Goal: Task Accomplishment & Management: Manage account settings

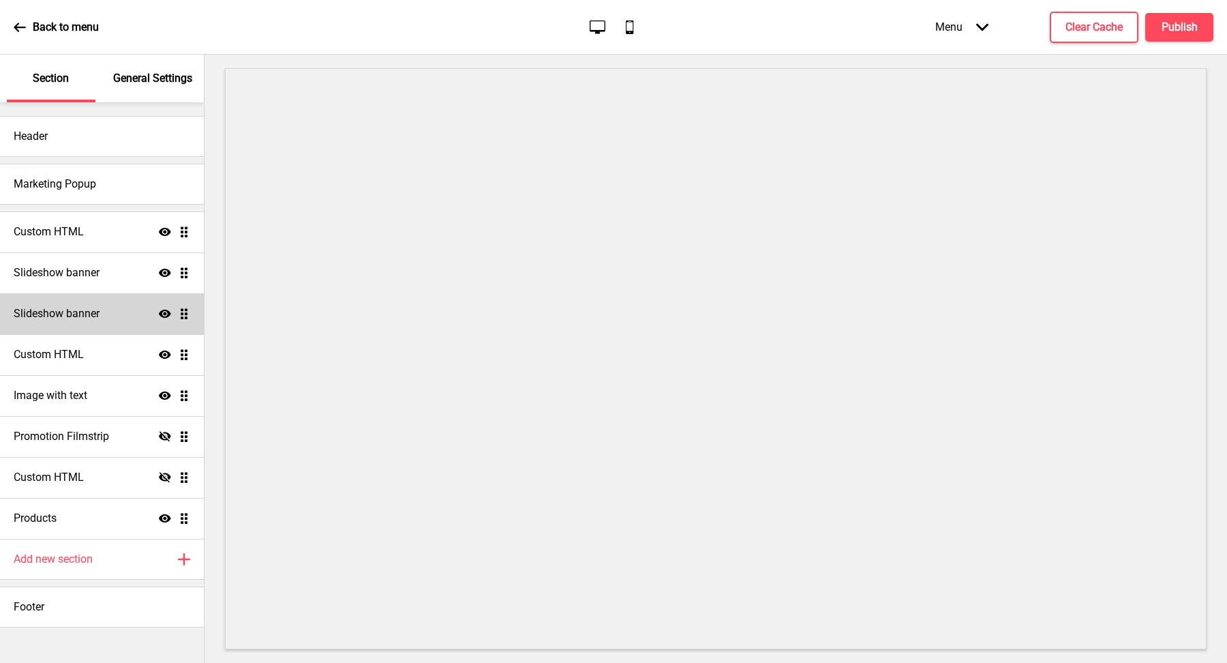
click at [167, 313] on icon "Show" at bounding box center [165, 314] width 12 height 12
click at [1182, 25] on h4 "Publish" at bounding box center [1180, 27] width 36 height 15
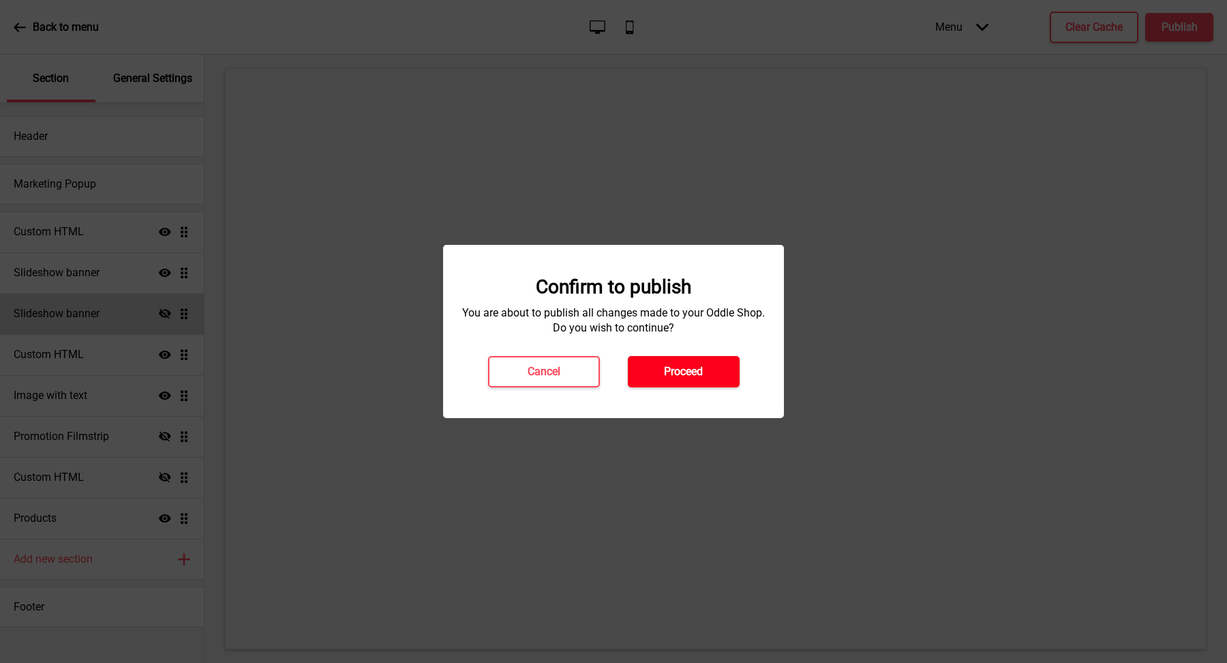
click at [680, 370] on h4 "Proceed" at bounding box center [683, 371] width 39 height 15
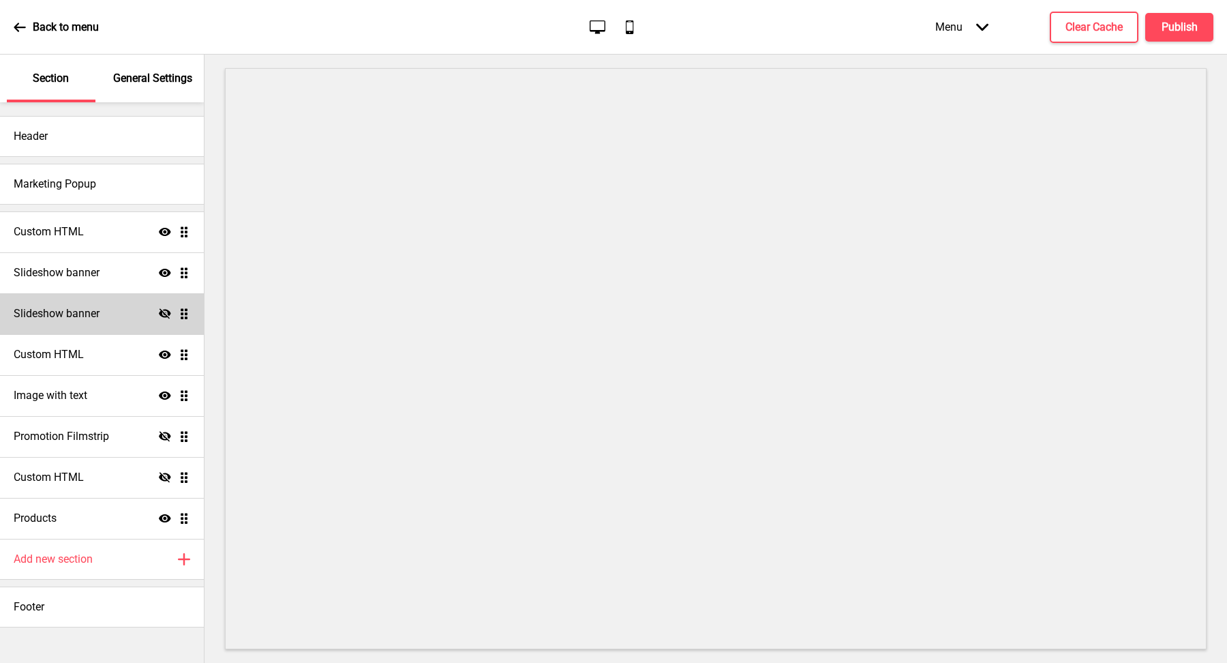
click at [1092, 5] on div "Back to menu Desktop Mobile Menu Arrow down Product Page Store Information Chec…" at bounding box center [613, 27] width 1227 height 55
click at [1084, 35] on button "Clear Cache" at bounding box center [1094, 27] width 89 height 31
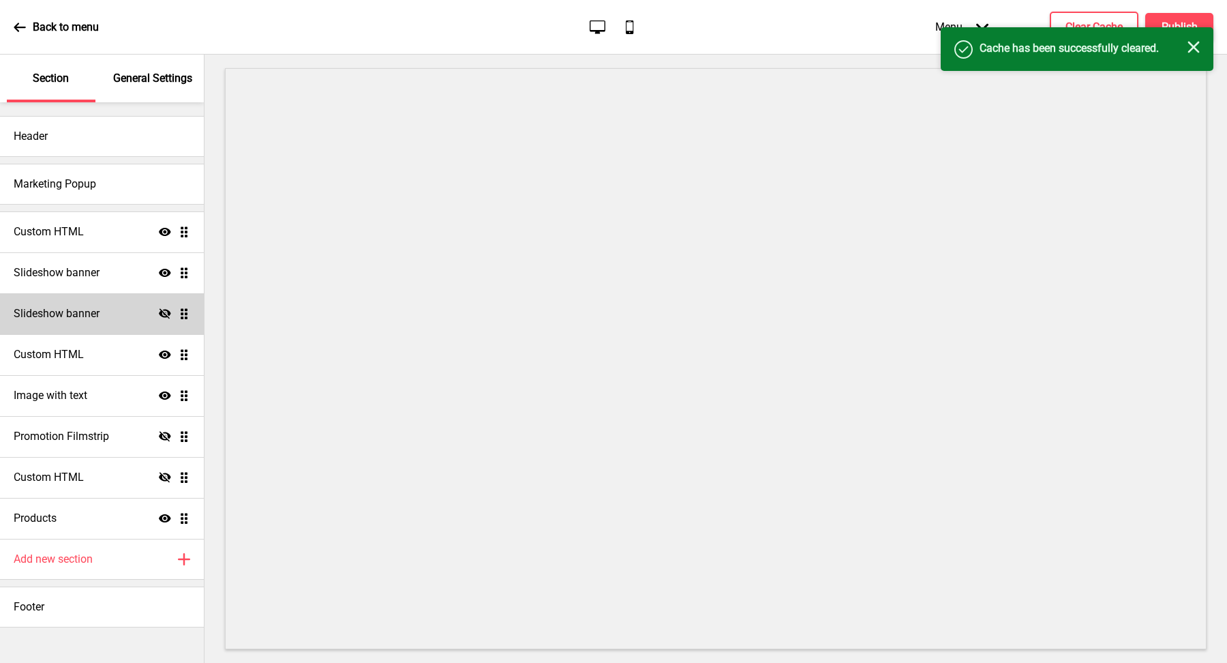
click at [1194, 49] on icon "Close" at bounding box center [1194, 47] width 12 height 12
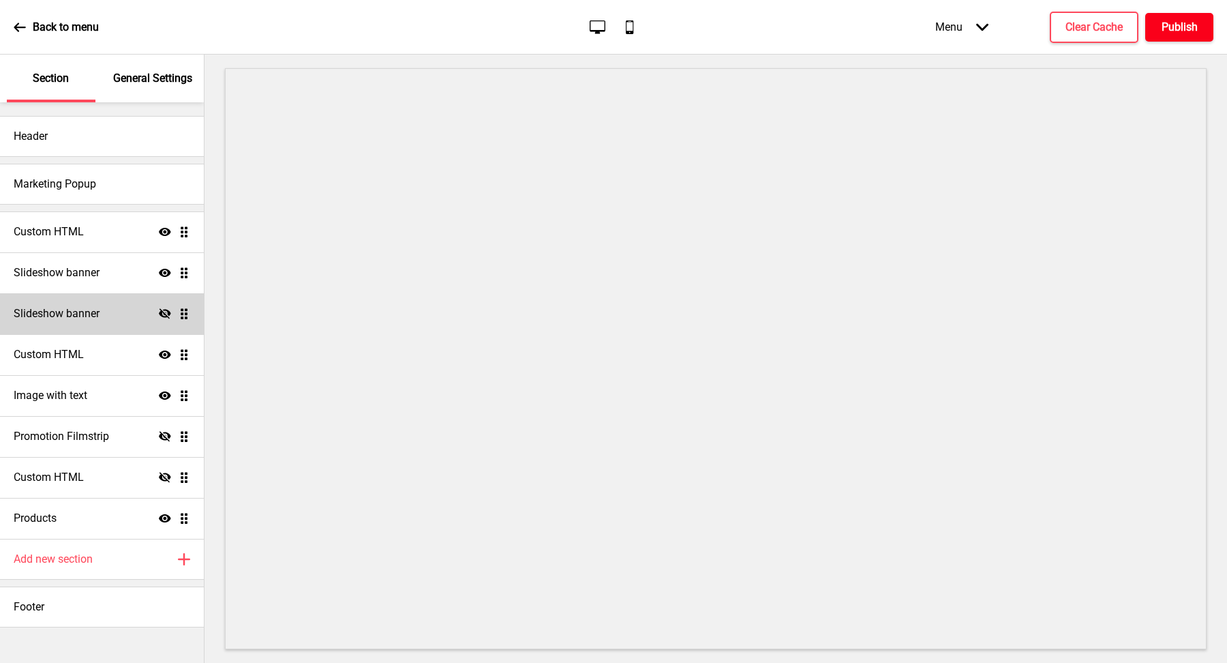
click at [1173, 28] on h4 "Publish" at bounding box center [1180, 27] width 36 height 15
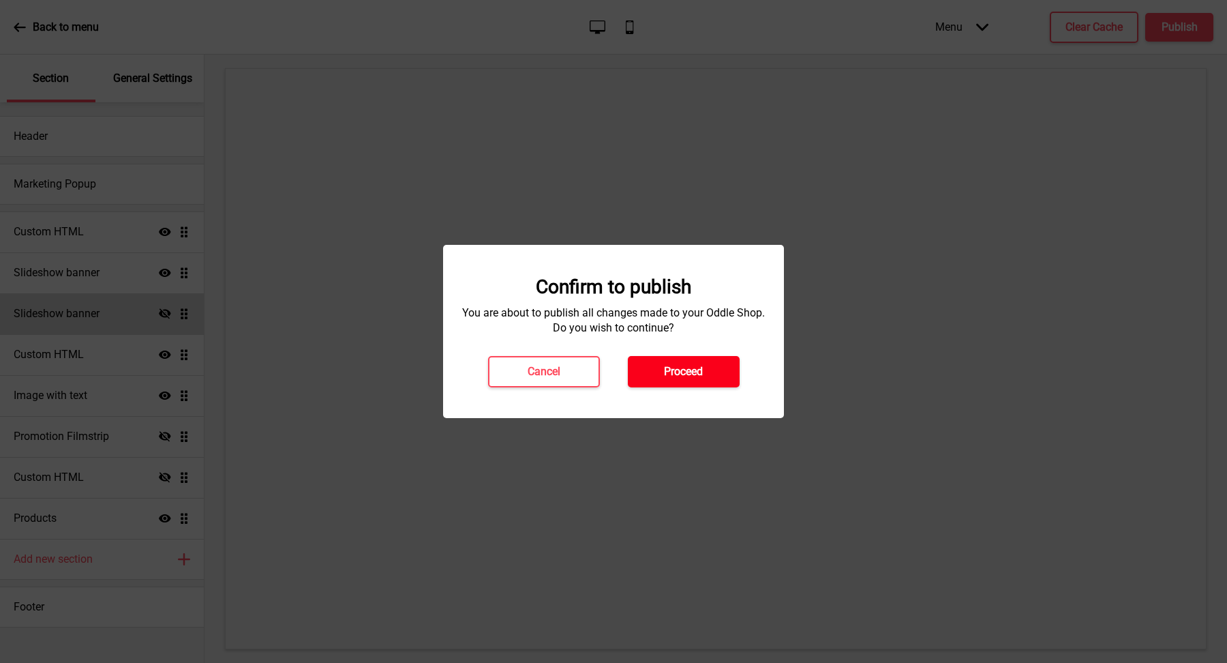
click at [706, 375] on button "Proceed" at bounding box center [684, 371] width 112 height 31
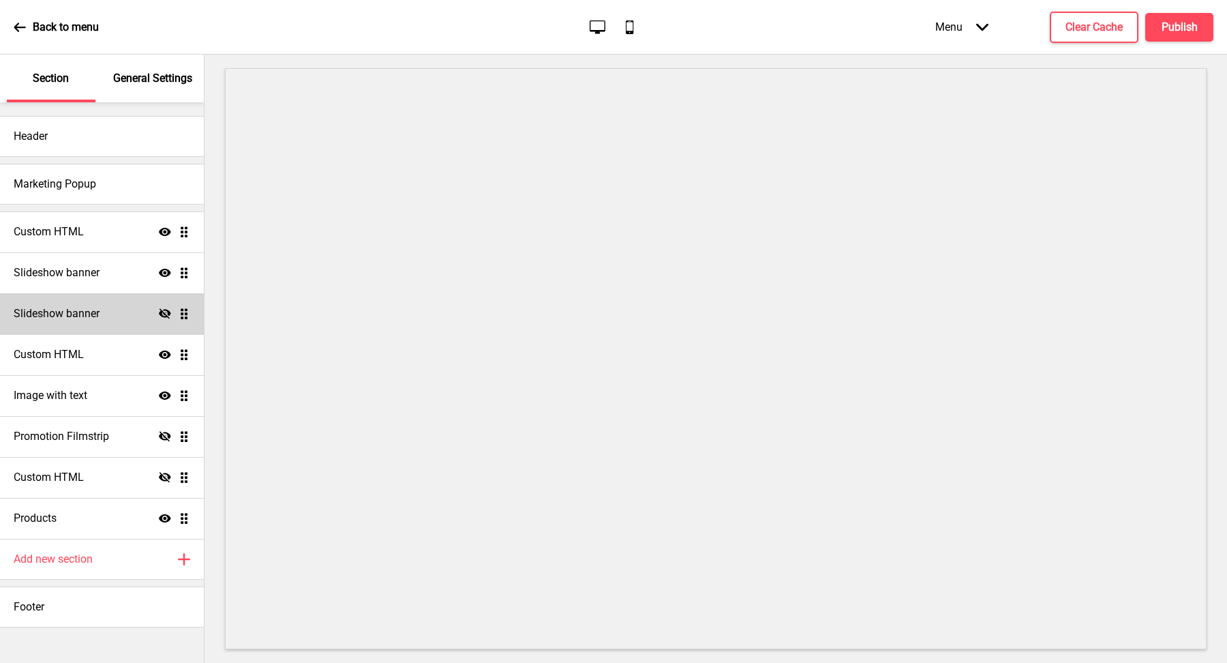
click at [38, 10] on div "Back to menu" at bounding box center [56, 27] width 85 height 37
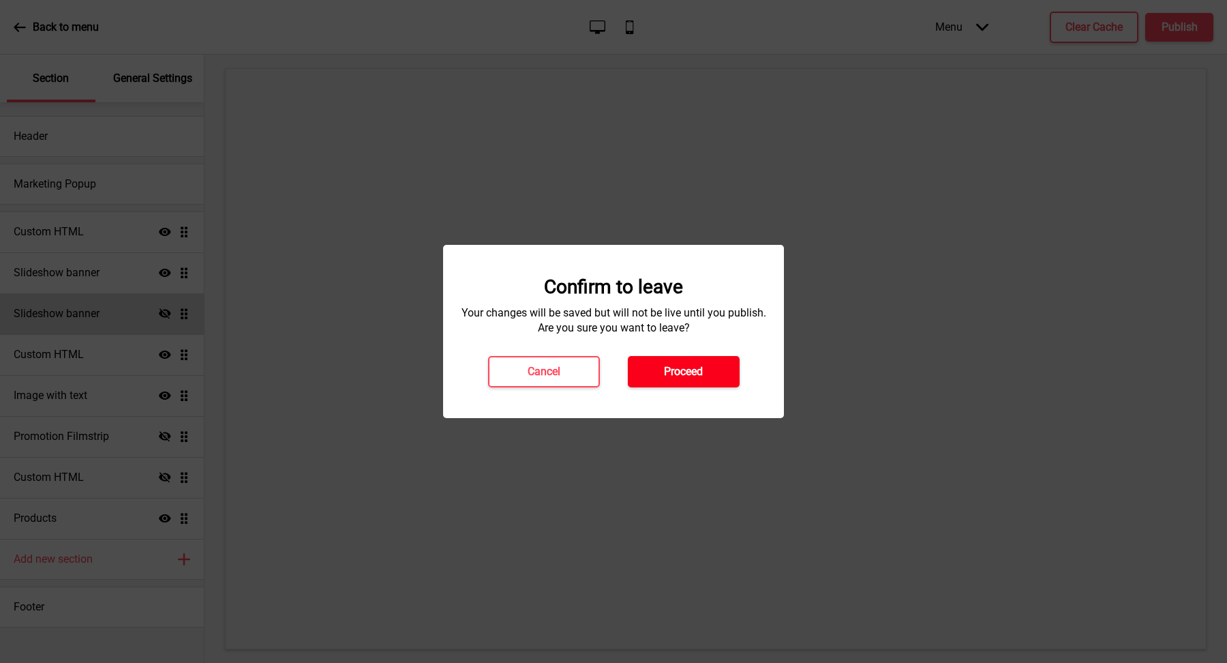
click at [672, 358] on button "Proceed" at bounding box center [684, 371] width 112 height 31
